Goal: Navigation & Orientation: Find specific page/section

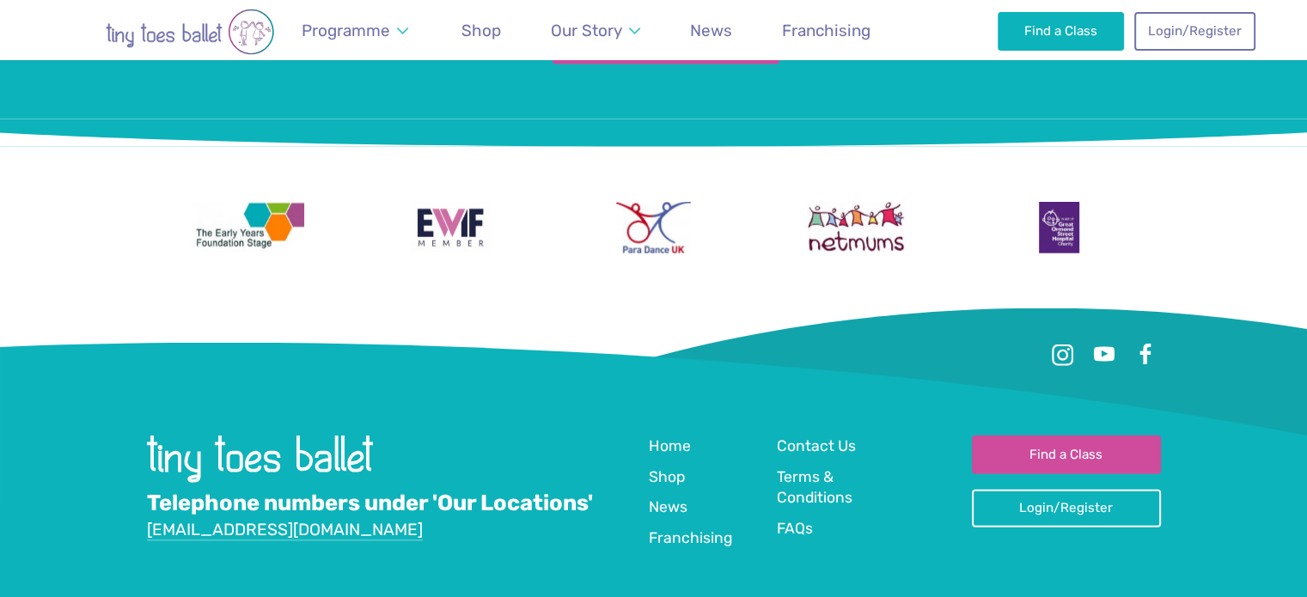
scroll to position [4289, 0]
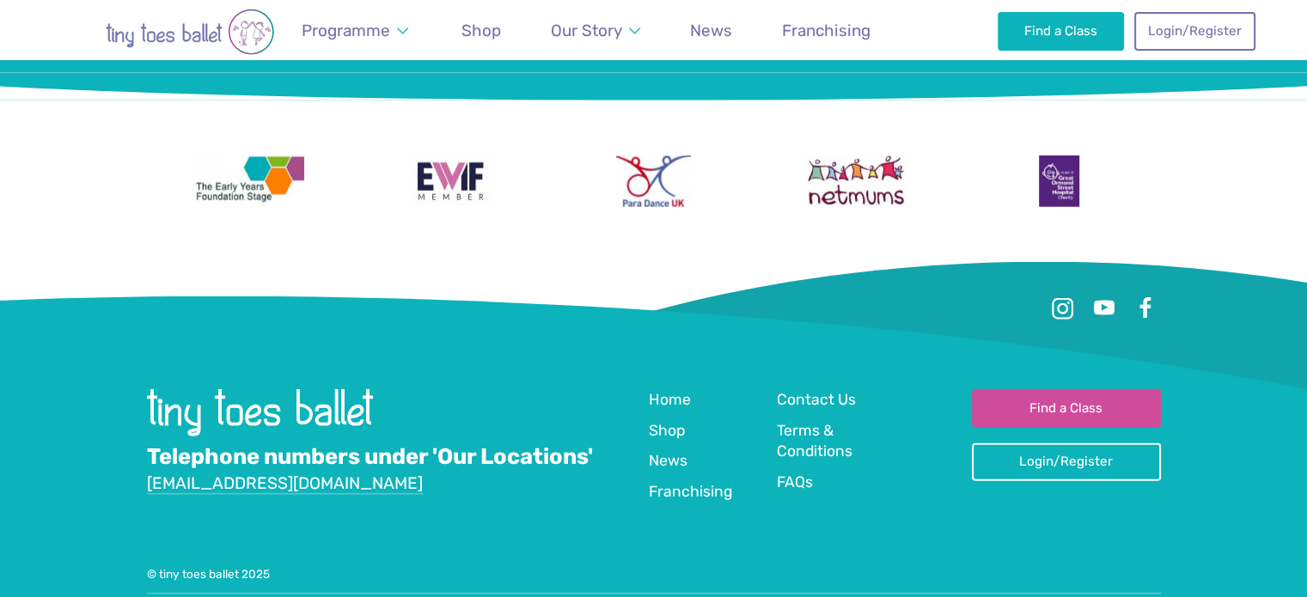
drag, startPoint x: 1319, startPoint y: 24, endPoint x: 1285, endPoint y: 531, distance: 508.0
click at [792, 420] on link "Terms & Conditions" at bounding box center [833, 442] width 113 height 44
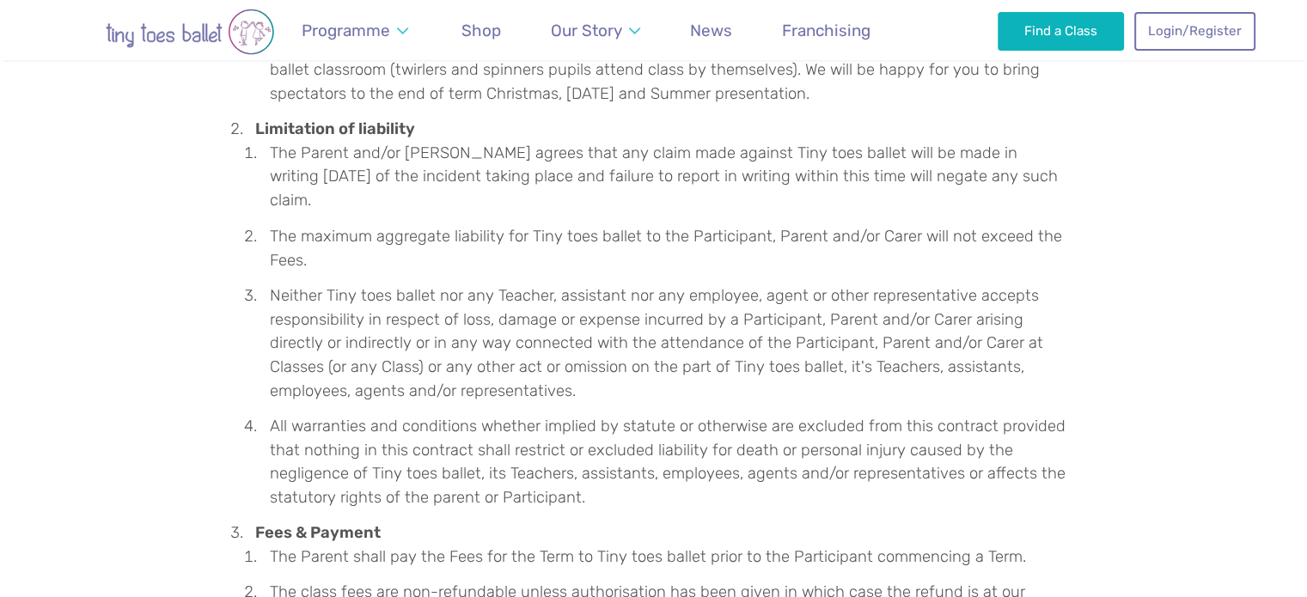
scroll to position [3328, 0]
